Goal: Task Accomplishment & Management: Manage account settings

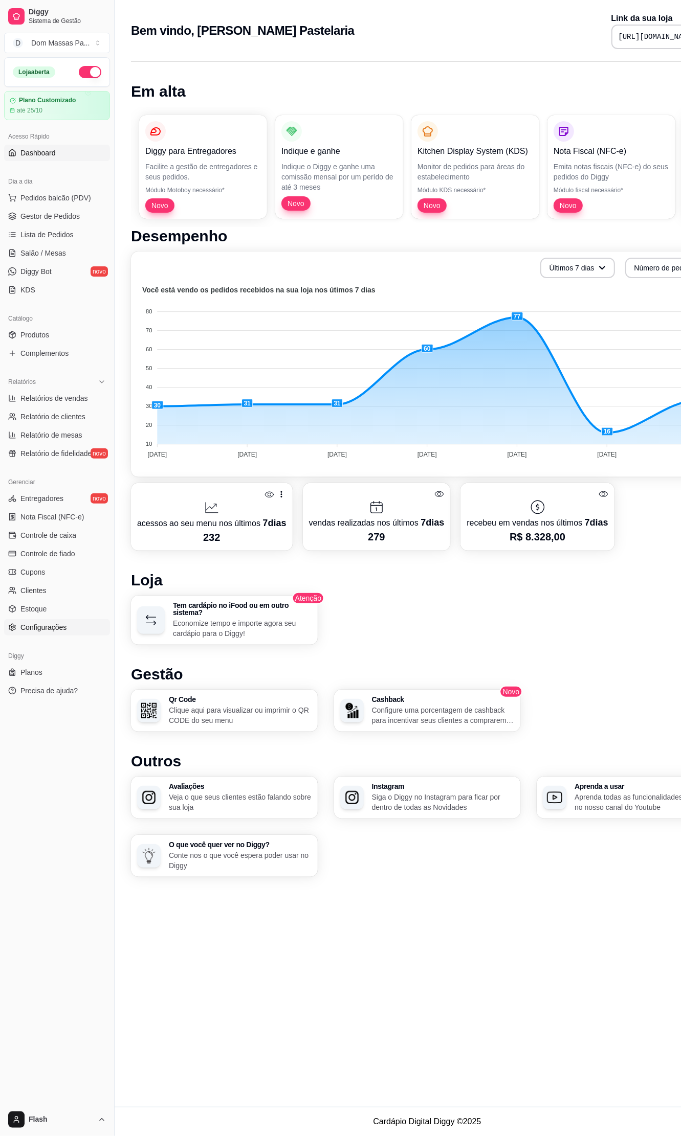
click at [60, 630] on span "Configurações" at bounding box center [43, 627] width 46 height 10
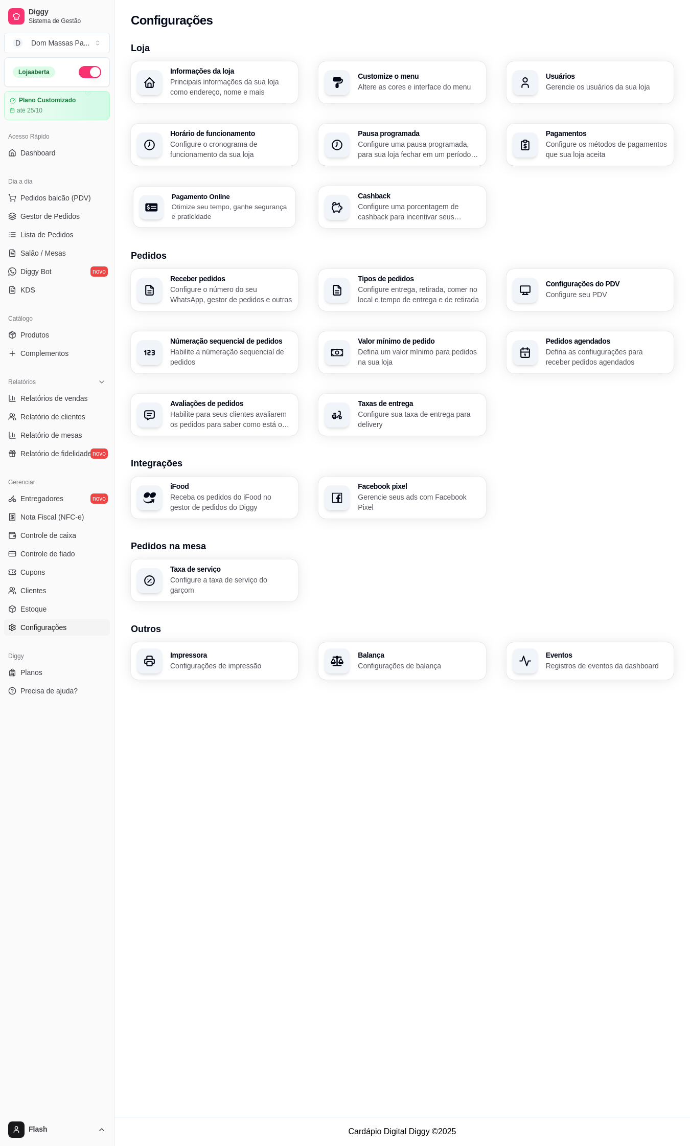
click at [198, 190] on div "Pagamento Online Otimize seu tempo, ganhe segurança e praticidade" at bounding box center [214, 207] width 163 height 41
select select "4.98"
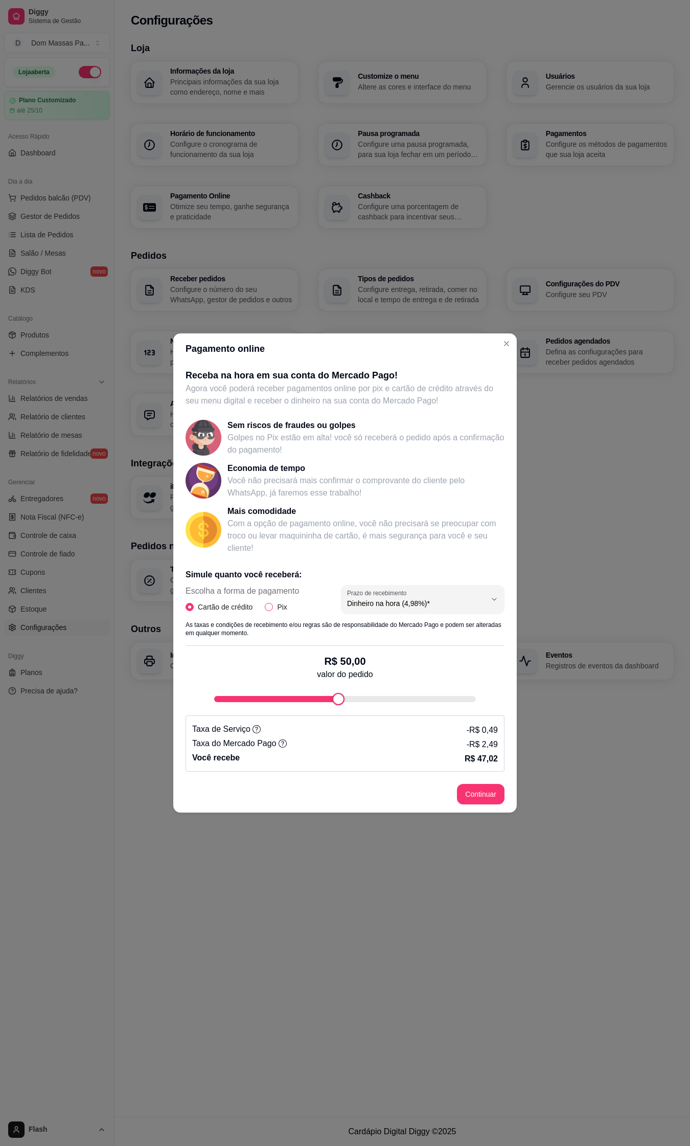
click at [274, 607] on span "Pix" at bounding box center [282, 606] width 18 height 11
click at [273, 607] on input "Pix" at bounding box center [269, 607] width 8 height 8
radio input "true"
radio input "false"
click at [474, 801] on button "Continuar" at bounding box center [481, 795] width 46 height 20
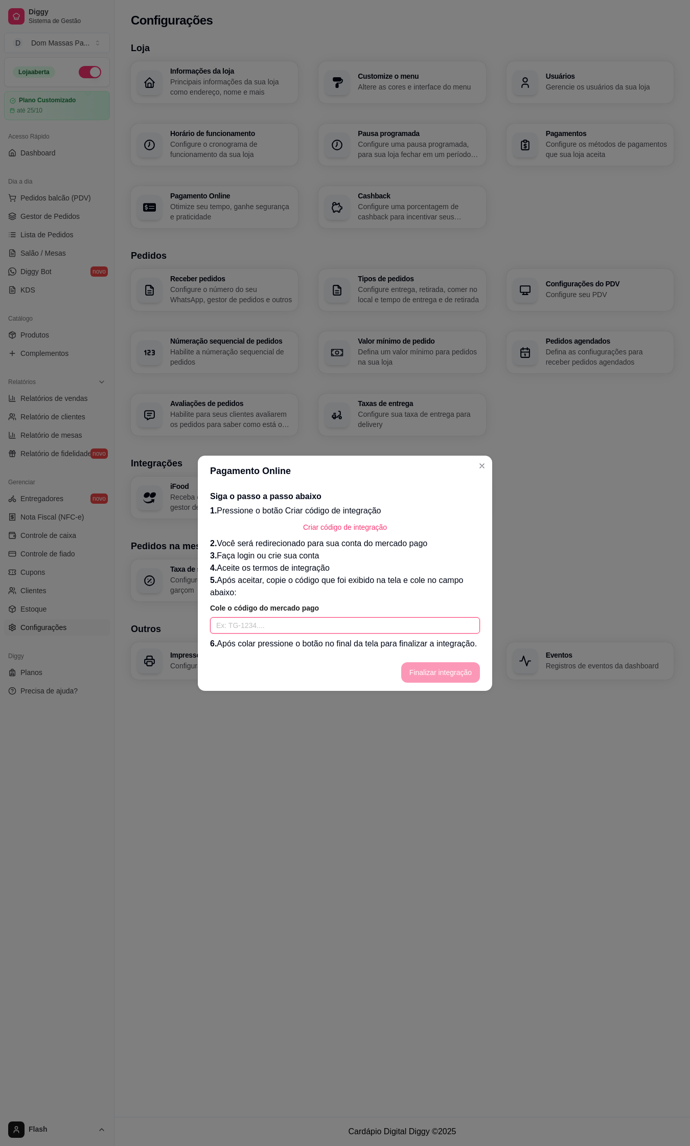
click at [305, 620] on input "text" at bounding box center [345, 625] width 270 height 16
paste input "TG-68dd9178db1c6300018d1b4f-2196499410"
type input "TG-68dd9178db1c6300018d1b4f-2196499410"
click at [449, 670] on button "Finalizar integração" at bounding box center [440, 672] width 79 height 20
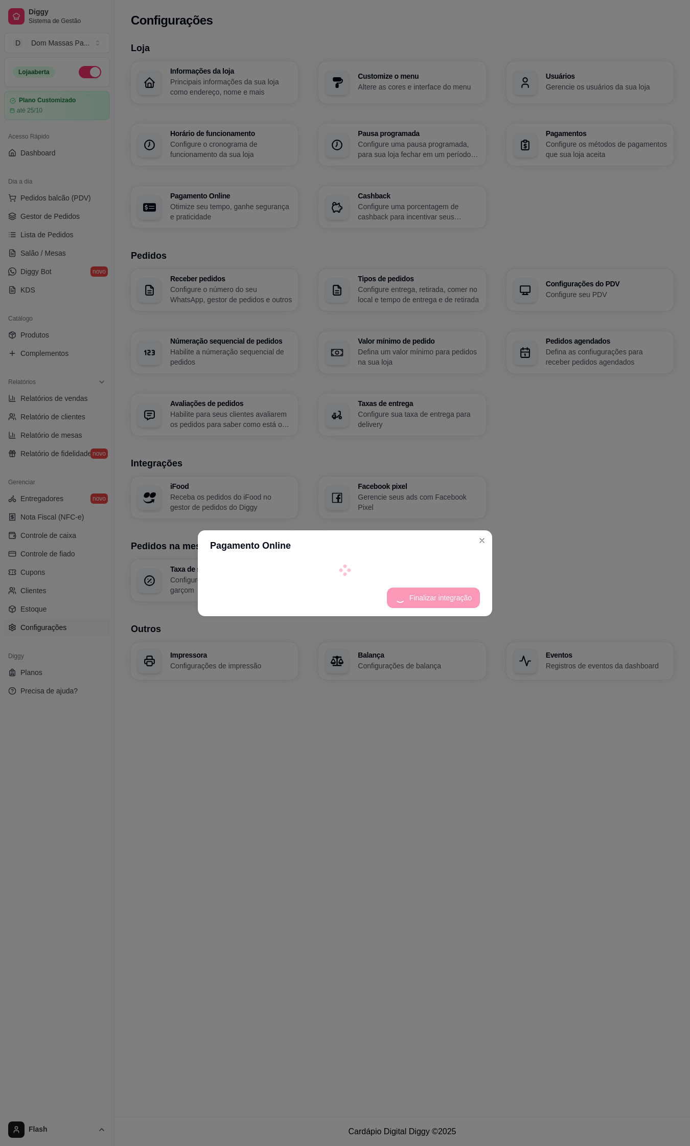
select select "4.98"
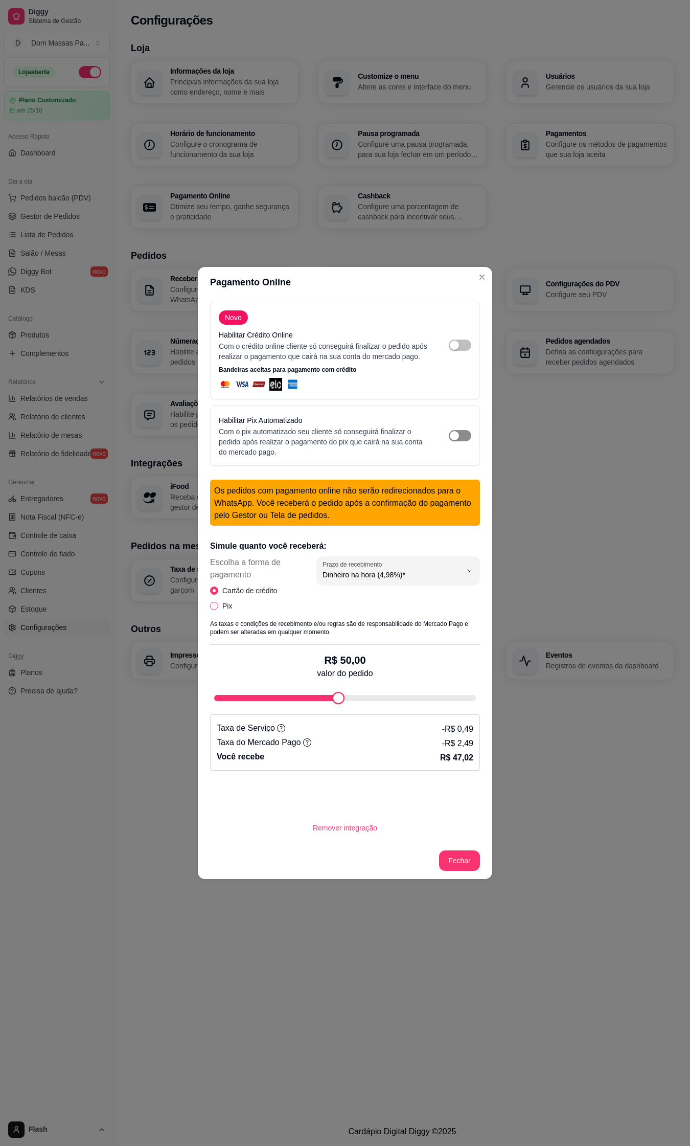
click at [217, 605] on input "Pix" at bounding box center [214, 606] width 8 height 8
radio input "true"
radio input "false"
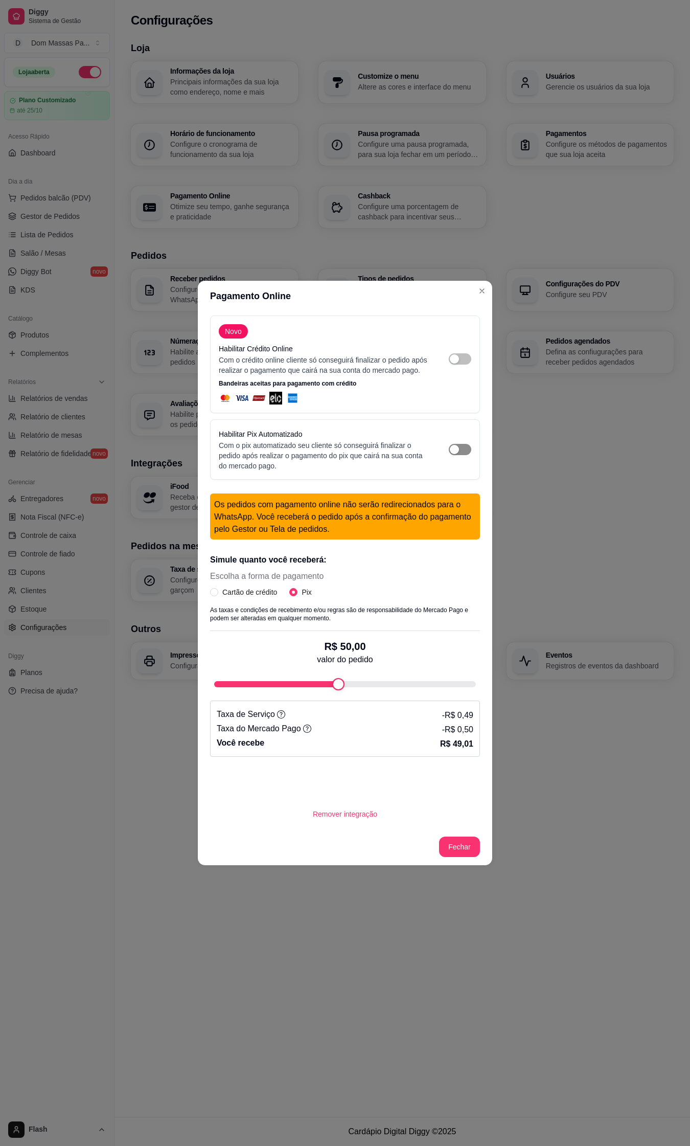
click at [450, 445] on div "button" at bounding box center [454, 449] width 9 height 9
